Goal: Task Accomplishment & Management: Complete application form

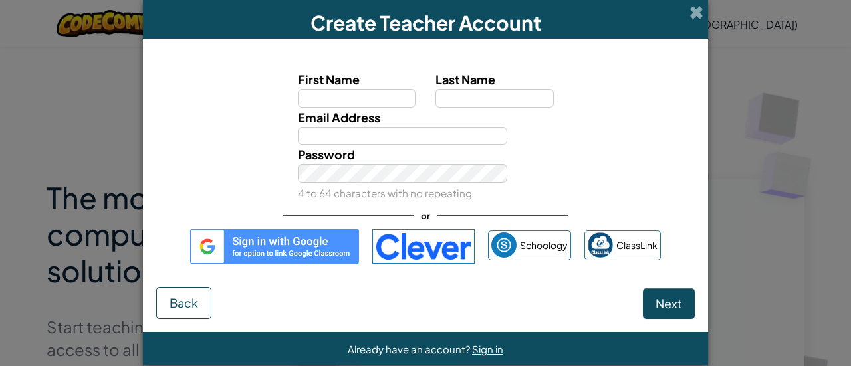
click at [314, 233] on img at bounding box center [274, 246] width 169 height 35
click at [693, 13] on span at bounding box center [696, 12] width 14 height 14
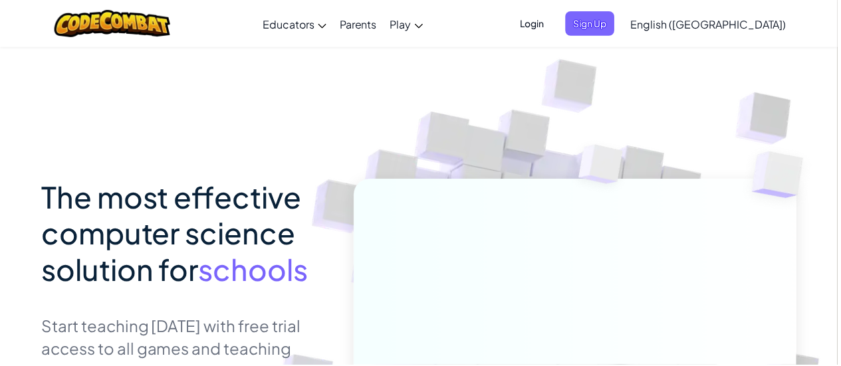
click at [554, 18] on span "Login" at bounding box center [534, 23] width 40 height 25
